Goal: Information Seeking & Learning: Check status

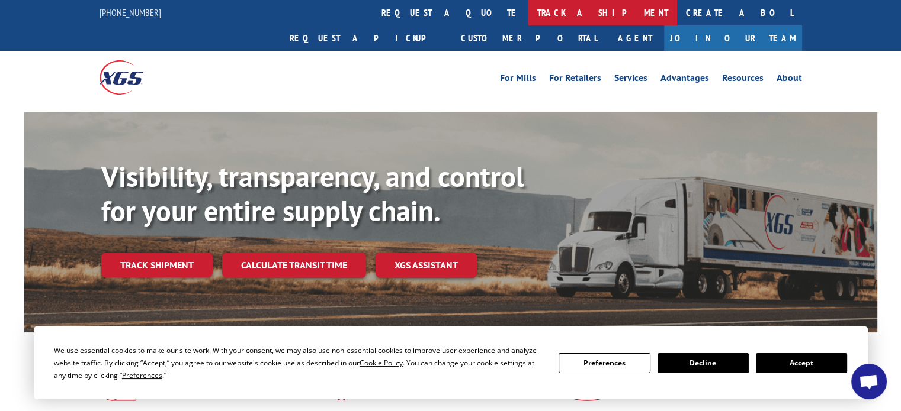
click at [528, 18] on link "track a shipment" at bounding box center [602, 12] width 149 height 25
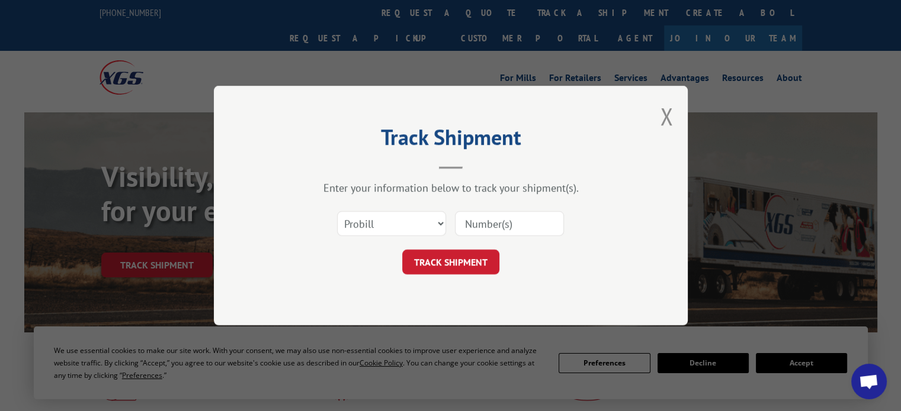
click at [499, 227] on input at bounding box center [509, 223] width 109 height 25
paste input "17559717"
type input "17559717"
click at [467, 269] on button "TRACK SHIPMENT" at bounding box center [450, 262] width 97 height 25
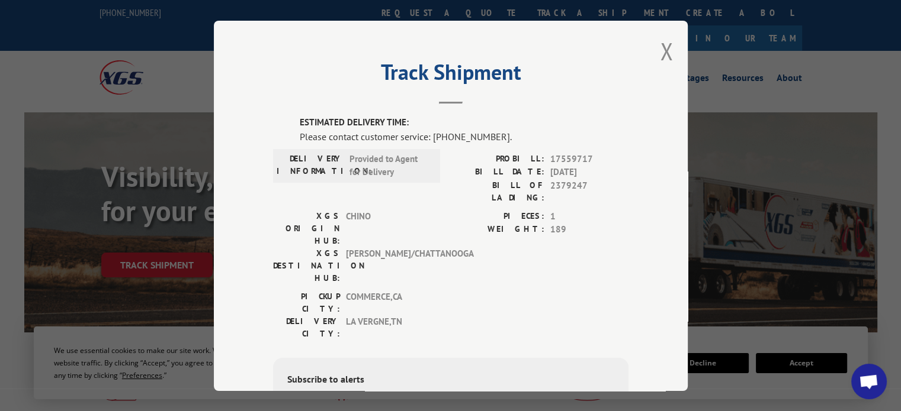
click at [647, 50] on div "Track Shipment ESTIMATED DELIVERY TIME: Please contact customer service: [PHONE…" at bounding box center [451, 206] width 474 height 371
click at [660, 47] on button "Close modal" at bounding box center [666, 51] width 13 height 31
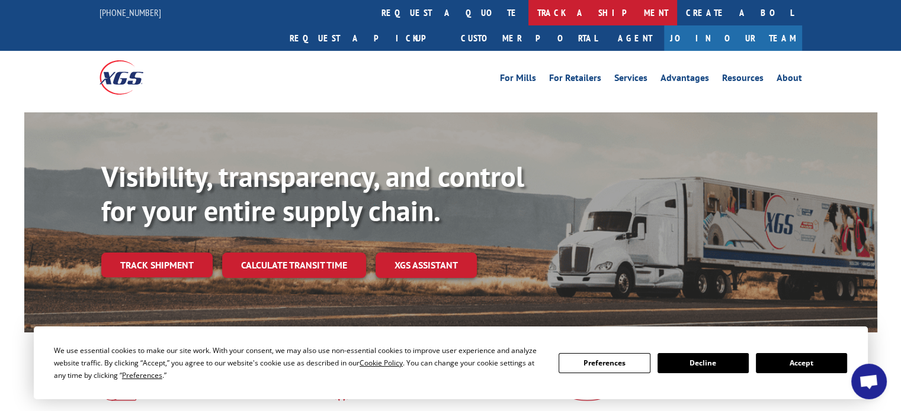
click at [528, 24] on link "track a shipment" at bounding box center [602, 12] width 149 height 25
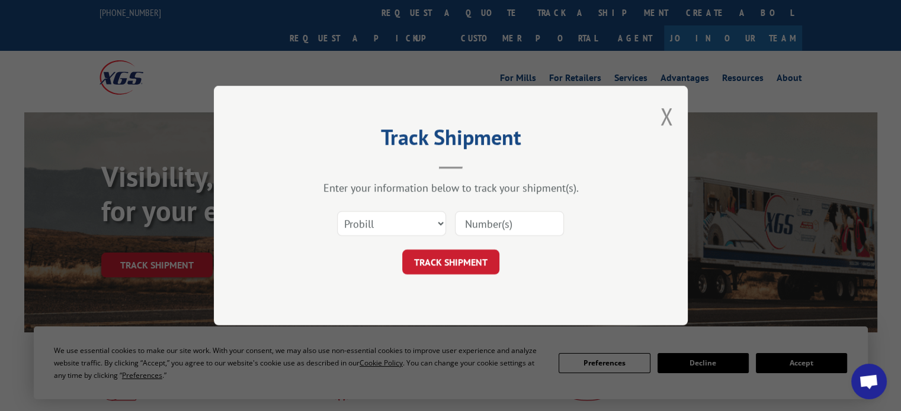
click at [522, 221] on input at bounding box center [509, 223] width 109 height 25
paste input "17559717"
type input "17559717"
click at [478, 259] on button "TRACK SHIPMENT" at bounding box center [450, 262] width 97 height 25
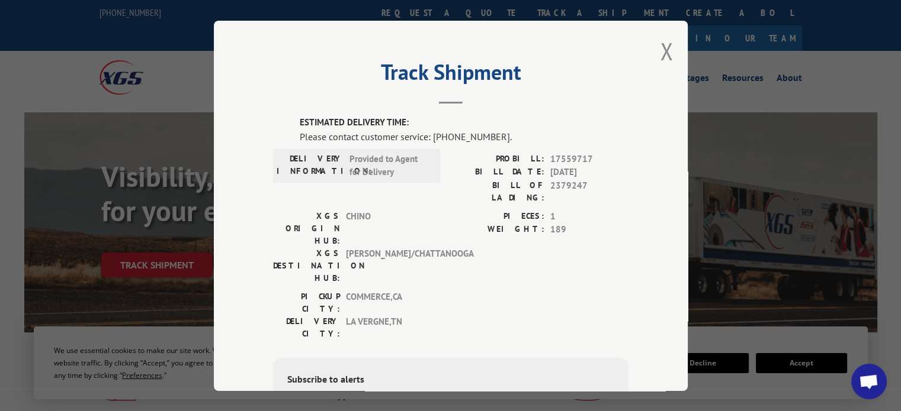
click at [654, 46] on div "Track Shipment ESTIMATED DELIVERY TIME: Please contact customer service: [PHONE…" at bounding box center [451, 206] width 474 height 371
click at [663, 42] on button "Close modal" at bounding box center [666, 51] width 13 height 31
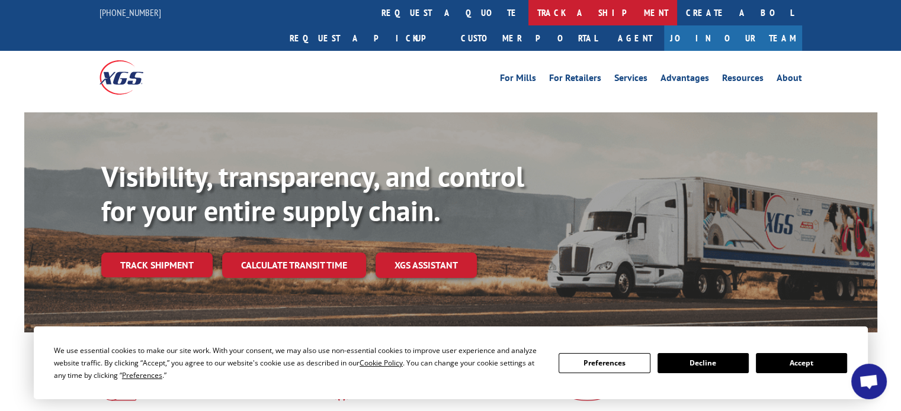
click at [528, 10] on link "track a shipment" at bounding box center [602, 12] width 149 height 25
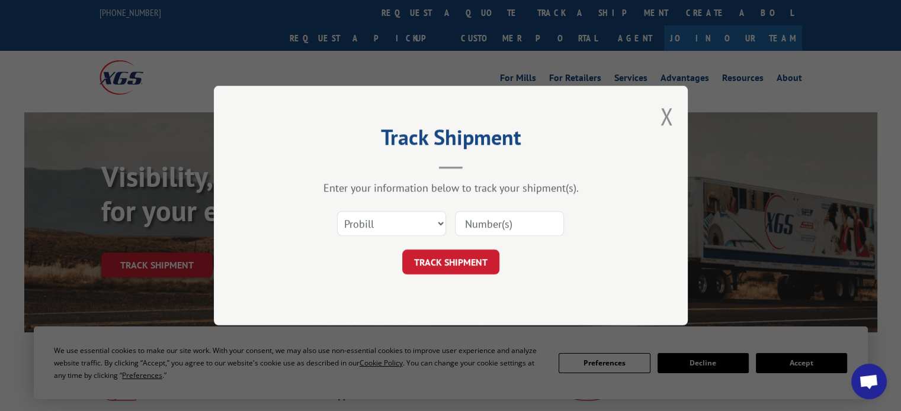
click at [483, 223] on input at bounding box center [509, 223] width 109 height 25
paste input "17587834"
type input "17587834"
click at [475, 262] on button "TRACK SHIPMENT" at bounding box center [450, 262] width 97 height 25
